Goal: Information Seeking & Learning: Learn about a topic

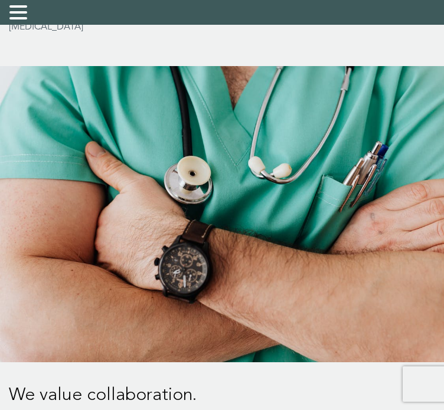
scroll to position [2775, 0]
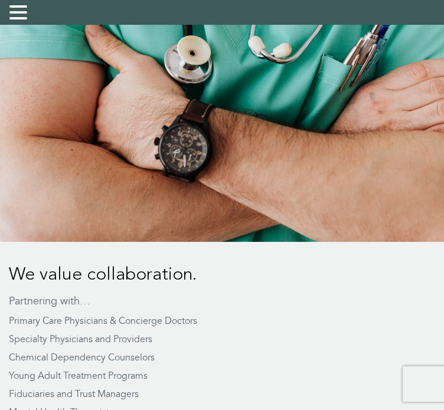
drag, startPoint x: 315, startPoint y: 269, endPoint x: 201, endPoint y: 283, distance: 114.9
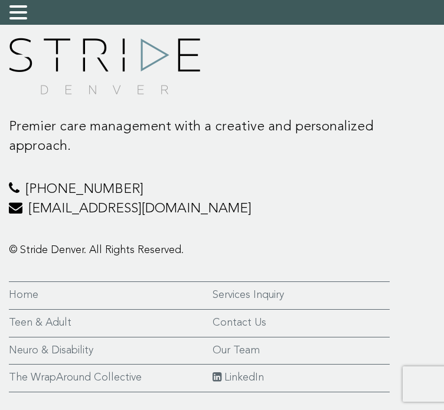
scroll to position [4632, 0]
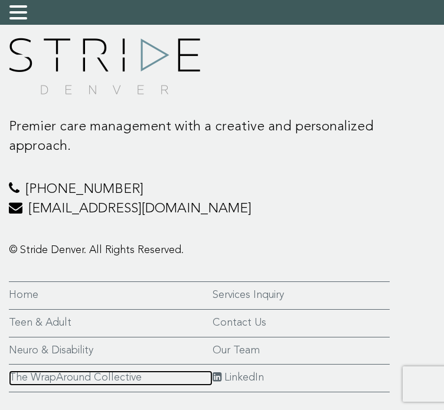
click at [79, 371] on link "The WrapAround Collective" at bounding box center [111, 378] width 204 height 15
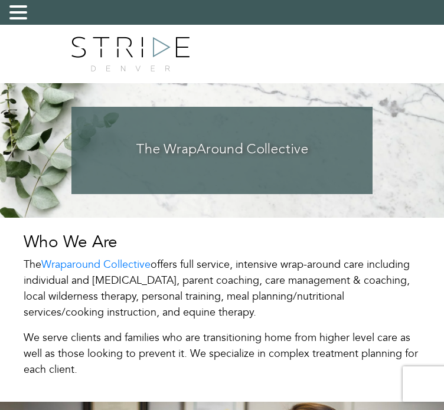
click at [0, 0] on link "Fees" at bounding box center [0, 0] width 0 height 0
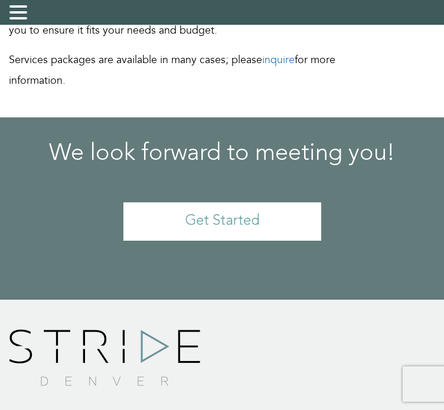
scroll to position [295, 0]
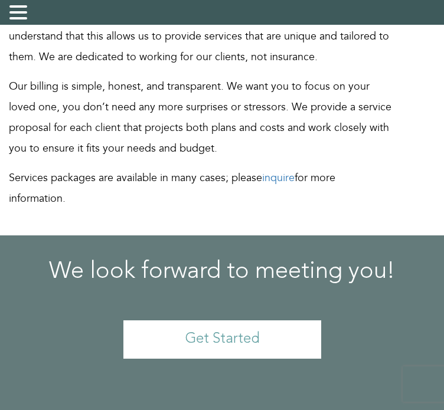
click at [268, 67] on p "We choose to work outside of insurance and bureaucracy and our clients understa…" at bounding box center [201, 36] width 385 height 62
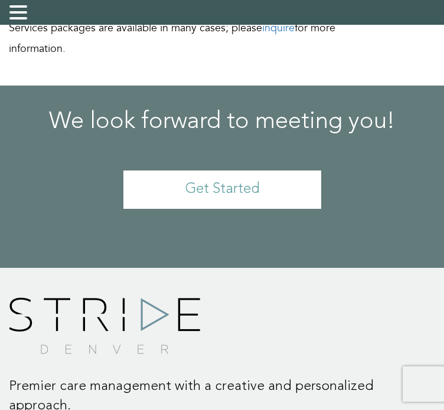
scroll to position [0, 0]
